Goal: Understand site structure: Understand site structure

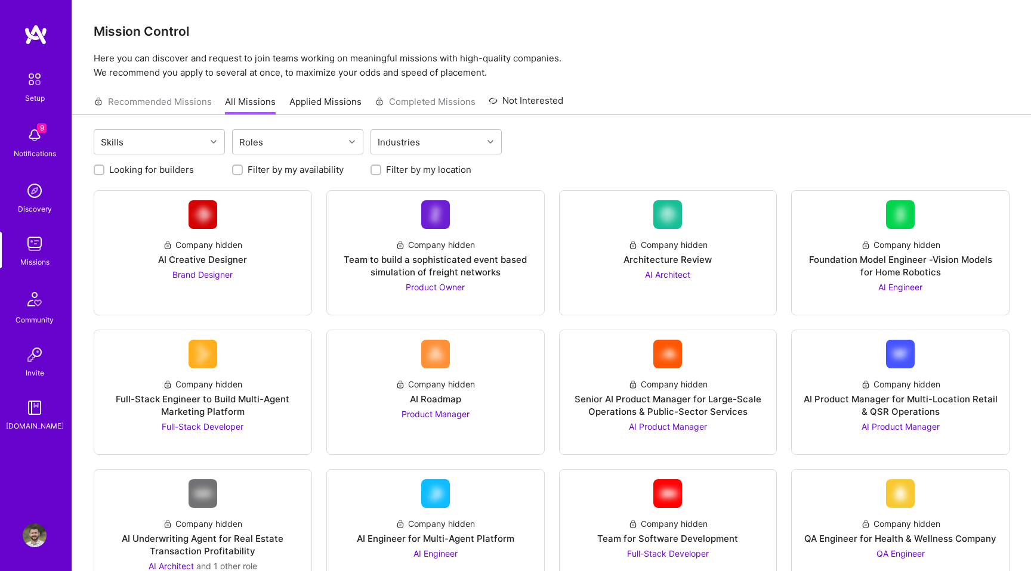
click at [35, 89] on img at bounding box center [34, 79] width 25 height 25
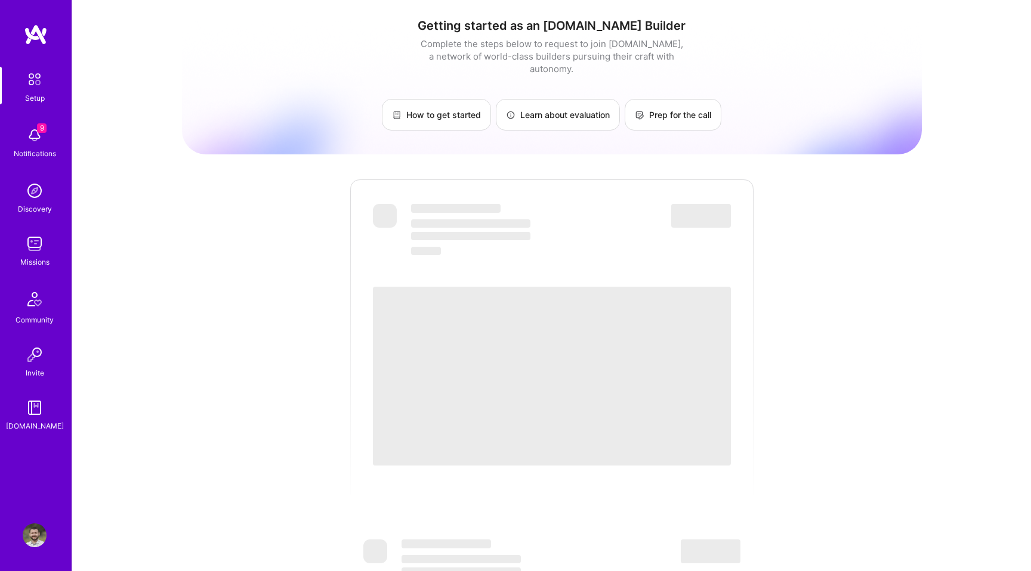
click at [35, 90] on img at bounding box center [34, 79] width 25 height 25
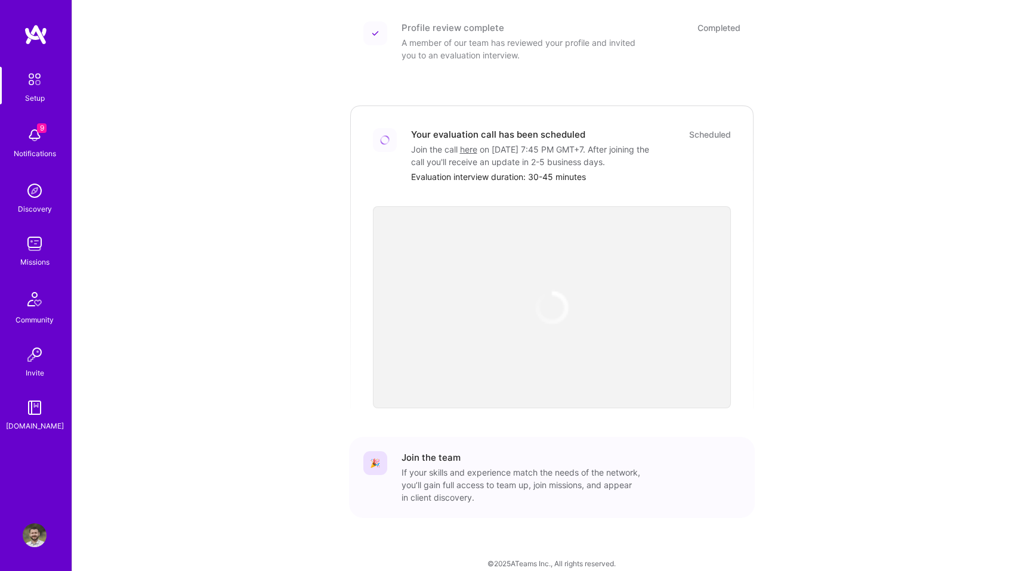
scroll to position [281, 0]
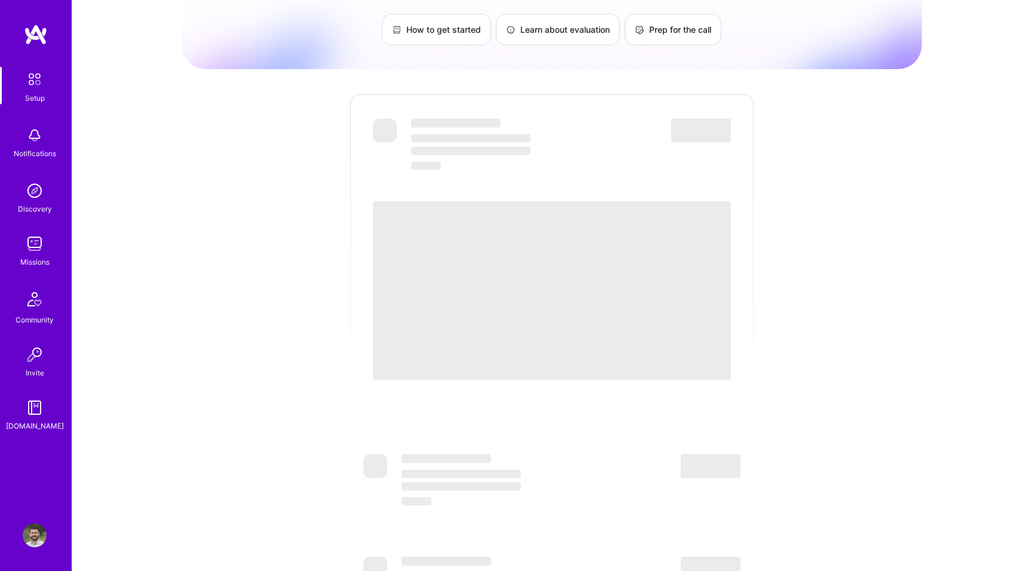
scroll to position [84, 0]
